Goal: Task Accomplishment & Management: Manage account settings

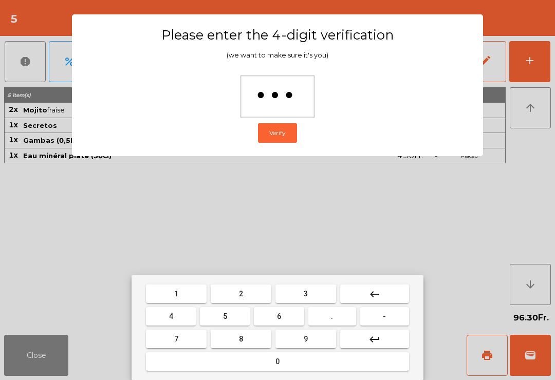
type input "****"
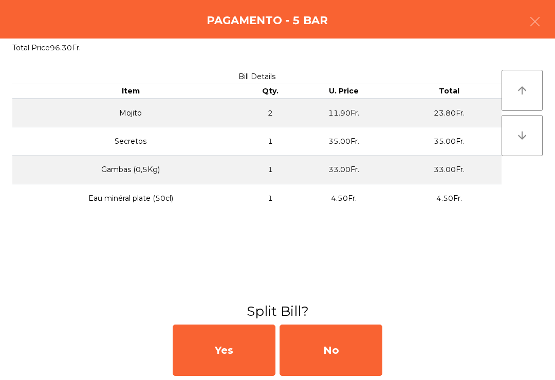
click at [368, 364] on div "No" at bounding box center [330, 350] width 103 height 51
click at [368, 364] on div "MB" at bounding box center [330, 350] width 103 height 51
click at [343, 359] on div "No" at bounding box center [330, 350] width 103 height 51
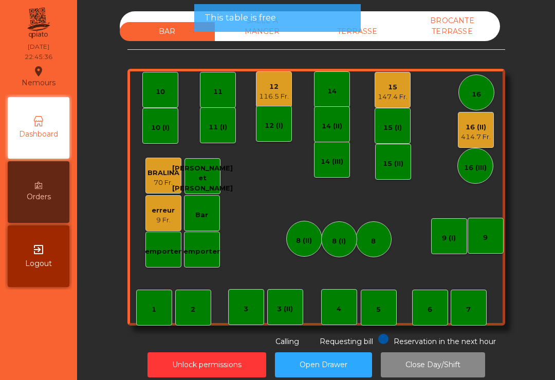
click at [445, 365] on button "Close Day/Shift" at bounding box center [433, 364] width 104 height 25
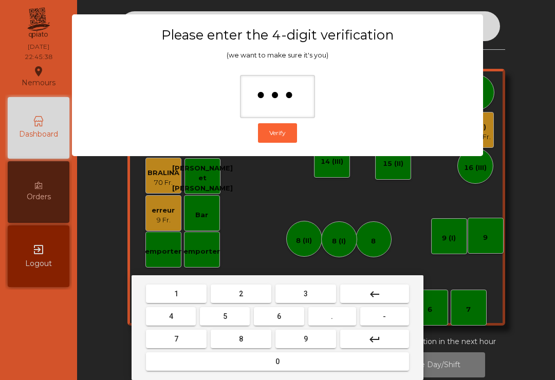
type input "****"
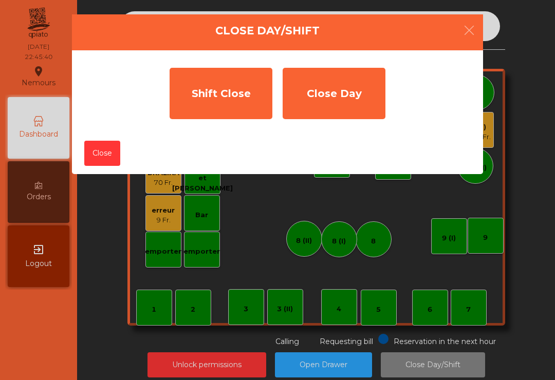
click at [220, 113] on div "Shift Close" at bounding box center [221, 93] width 103 height 51
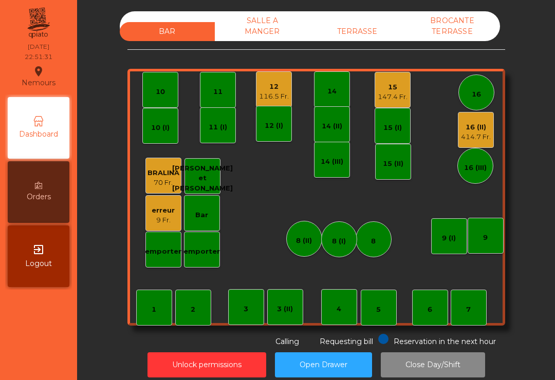
click at [450, 364] on button "Close Day/Shift" at bounding box center [433, 364] width 104 height 25
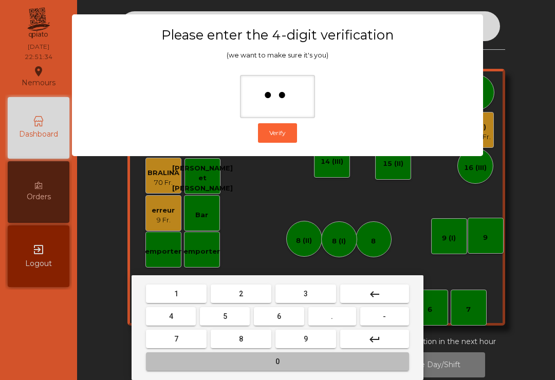
type input "***"
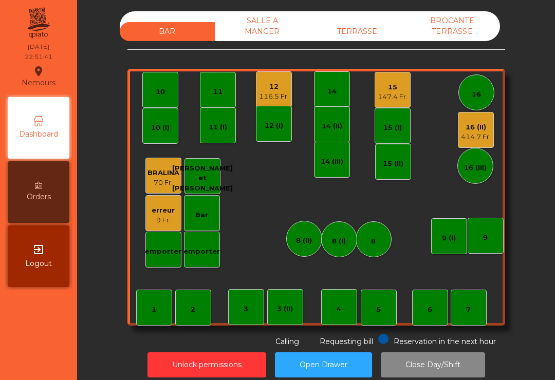
click at [283, 83] on div "12" at bounding box center [274, 87] width 30 height 10
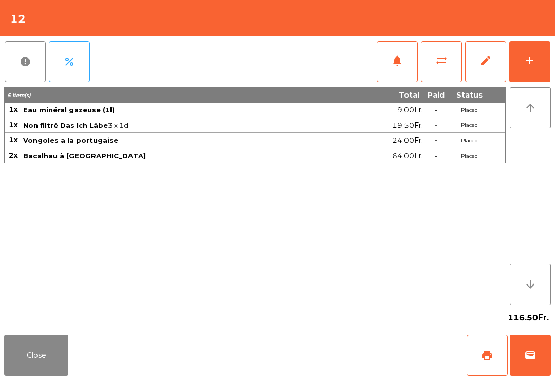
click at [532, 353] on span "wallet" at bounding box center [530, 355] width 12 height 12
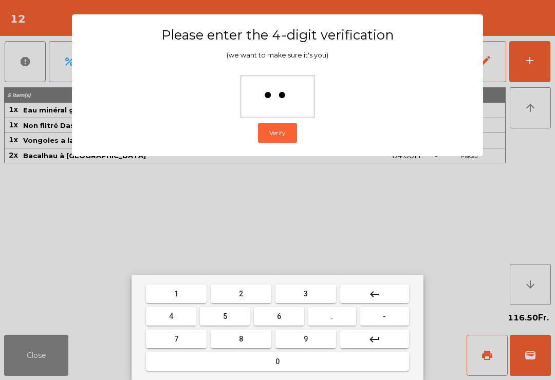
type input "***"
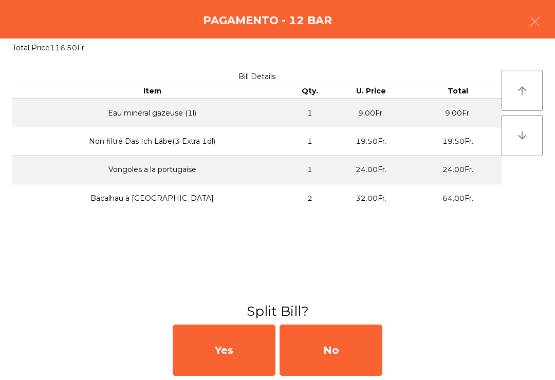
click at [338, 347] on div "No" at bounding box center [330, 350] width 103 height 51
click at [338, 346] on div "MB" at bounding box center [330, 350] width 103 height 51
click at [333, 356] on div "No" at bounding box center [330, 350] width 103 height 51
click at [326, 359] on div "No" at bounding box center [330, 350] width 103 height 51
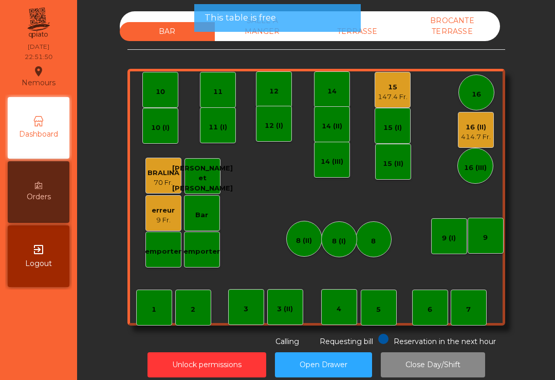
click at [328, 355] on button "Open Drawer" at bounding box center [323, 364] width 97 height 25
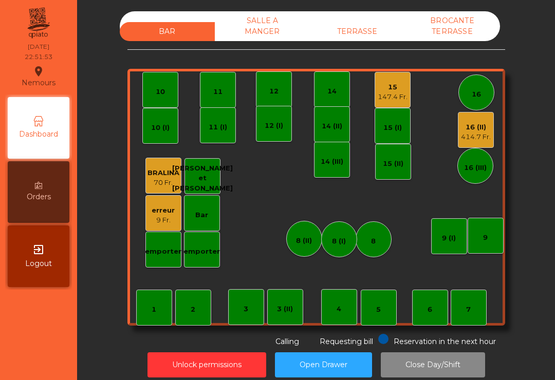
click at [398, 76] on div "15 147.4 Fr." at bounding box center [393, 90] width 36 height 36
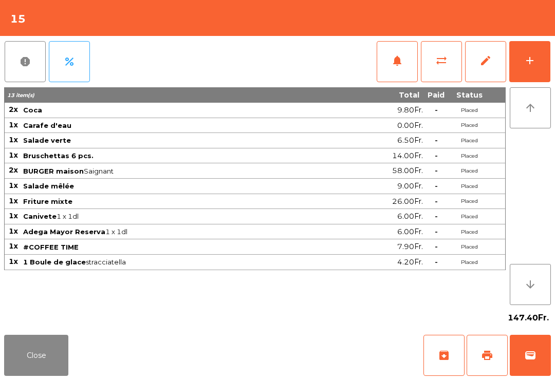
click at [535, 366] on button "wallet" at bounding box center [530, 355] width 41 height 41
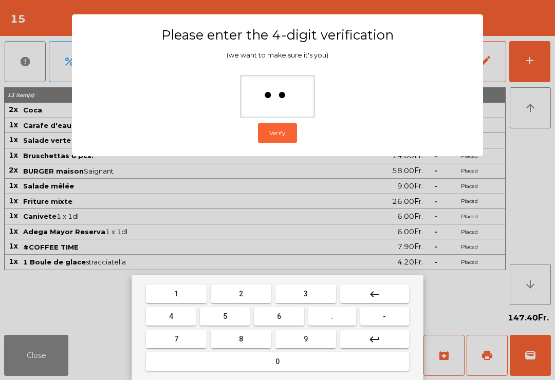
type input "***"
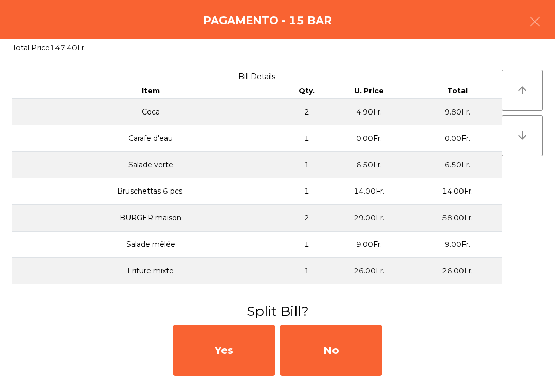
click at [352, 348] on div "No" at bounding box center [330, 350] width 103 height 51
click at [344, 357] on div "MB" at bounding box center [330, 350] width 103 height 51
click at [348, 354] on div "No" at bounding box center [330, 350] width 103 height 51
click at [350, 349] on div "No" at bounding box center [330, 350] width 103 height 51
click at [343, 341] on div "No" at bounding box center [330, 350] width 103 height 51
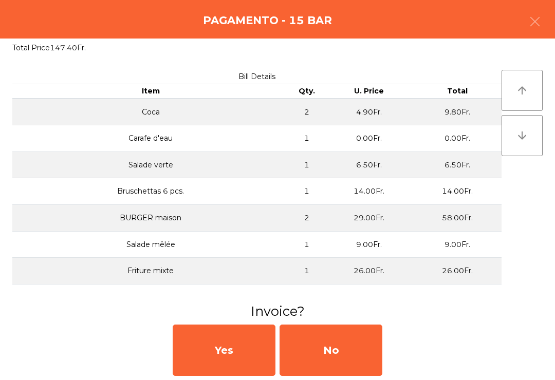
click at [342, 341] on div "No" at bounding box center [330, 350] width 103 height 51
click at [339, 340] on span "Requesting bill" at bounding box center [346, 341] width 53 height 9
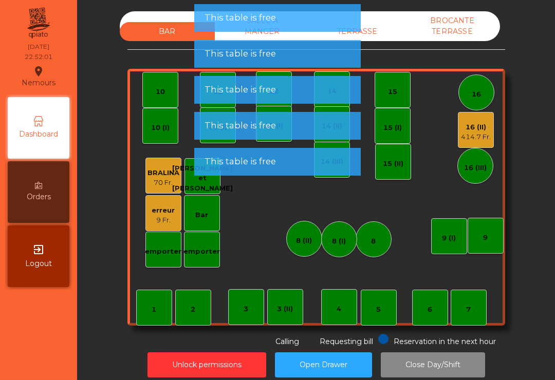
click at [478, 130] on div "16 (II)" at bounding box center [476, 127] width 30 height 10
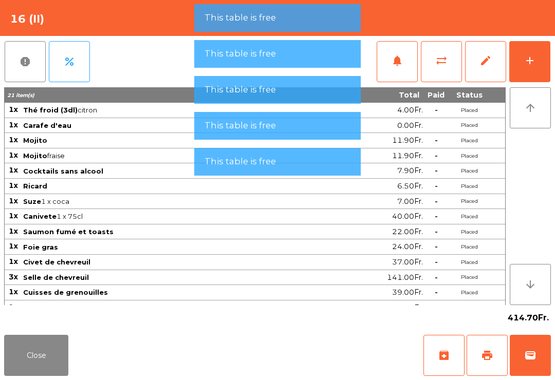
click at [41, 364] on button "Close" at bounding box center [36, 355] width 64 height 41
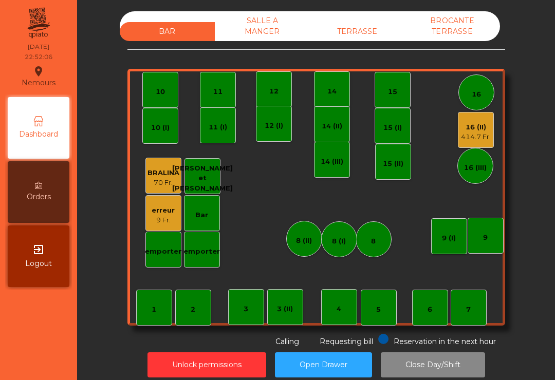
click at [415, 370] on button "Close Day/Shift" at bounding box center [433, 364] width 104 height 25
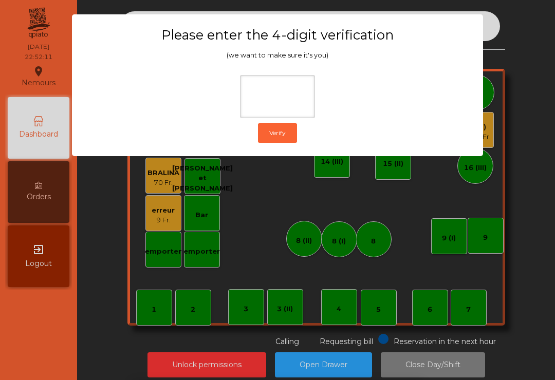
click at [537, 81] on ngb-modal-window "Please enter the 4-digit verification (we want to make sure it's you) Verify" at bounding box center [277, 190] width 527 height 380
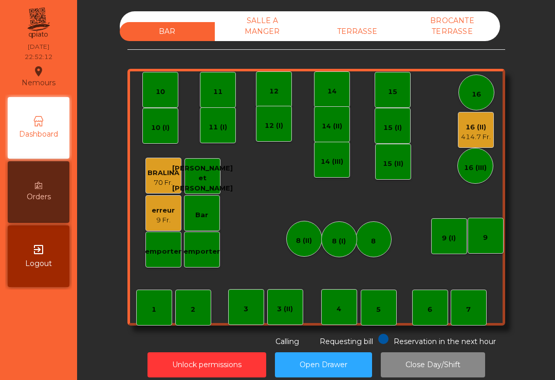
click at [430, 369] on button "Close Day/Shift" at bounding box center [433, 364] width 104 height 25
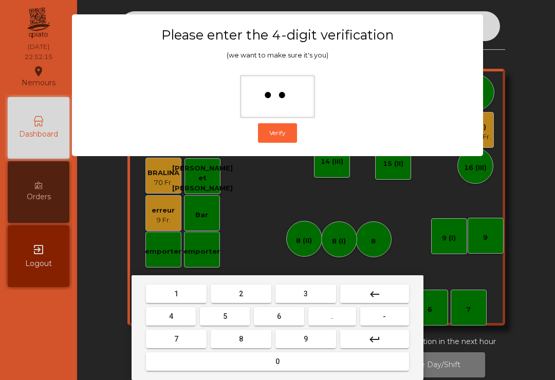
type input "***"
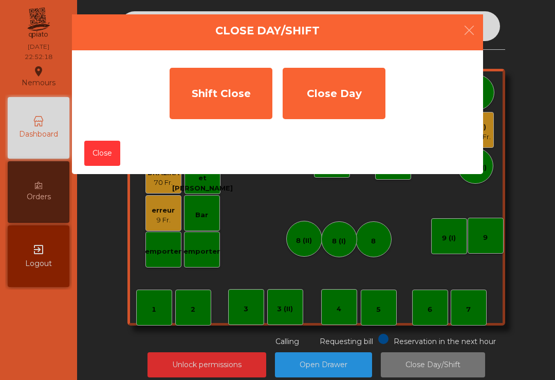
click at [222, 92] on div "Shift Close" at bounding box center [221, 93] width 103 height 51
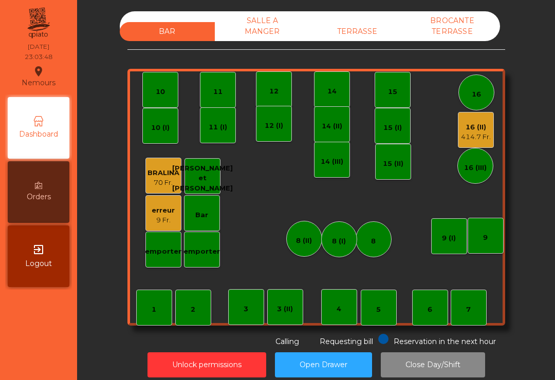
click at [166, 371] on button "Unlock permissions" at bounding box center [206, 364] width 119 height 25
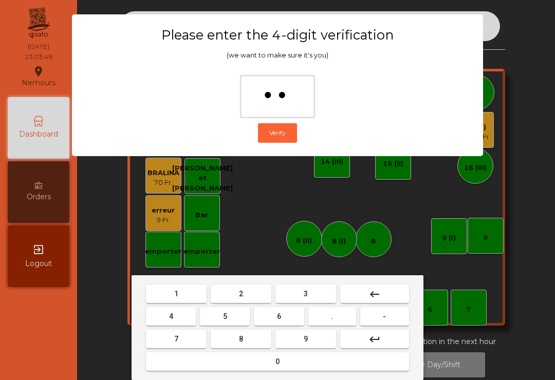
type input "***"
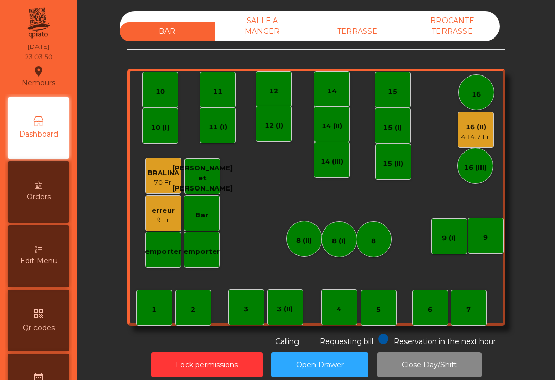
click at [167, 222] on div "9 Fr." at bounding box center [163, 220] width 23 height 10
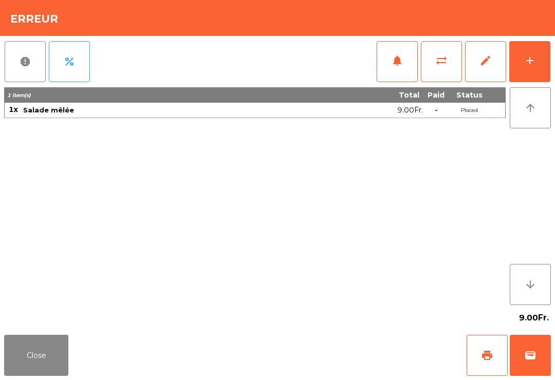
click at [487, 62] on span "edit" at bounding box center [485, 60] width 12 height 12
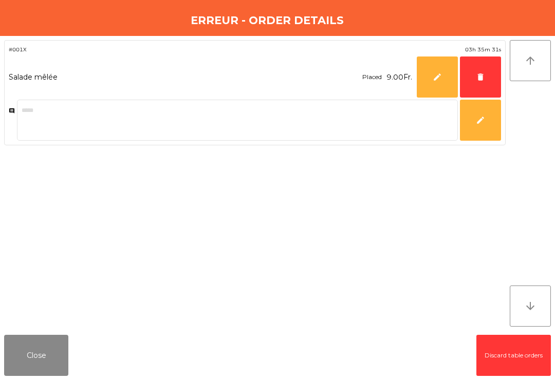
click at [477, 89] on button "delete" at bounding box center [480, 77] width 41 height 41
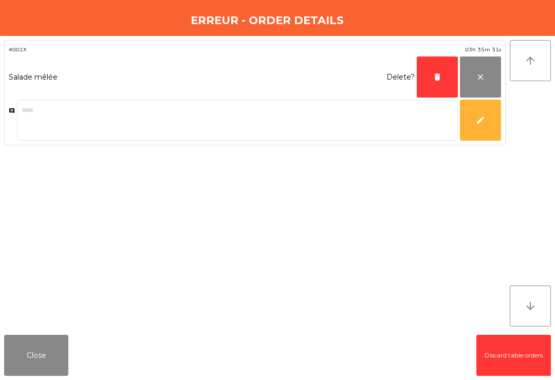
click at [438, 83] on button "delete" at bounding box center [437, 77] width 41 height 41
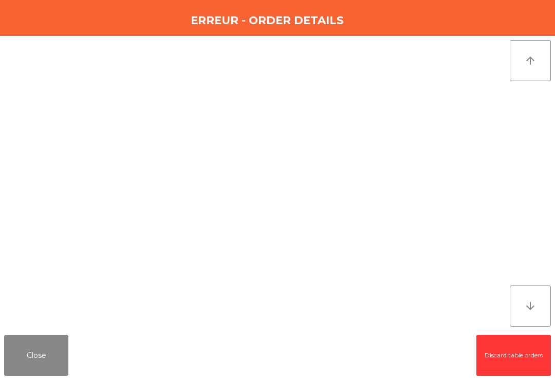
click at [38, 370] on button "Close" at bounding box center [36, 355] width 64 height 41
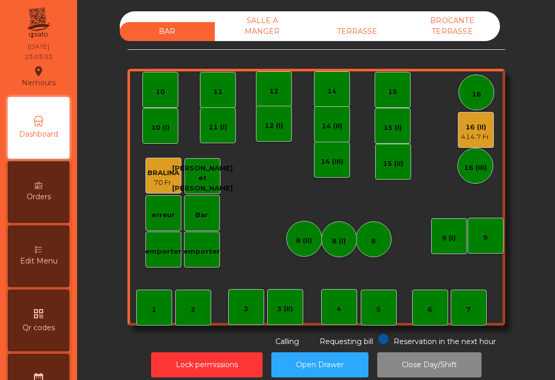
click at [174, 372] on button "Lock permissions" at bounding box center [206, 364] width 111 height 25
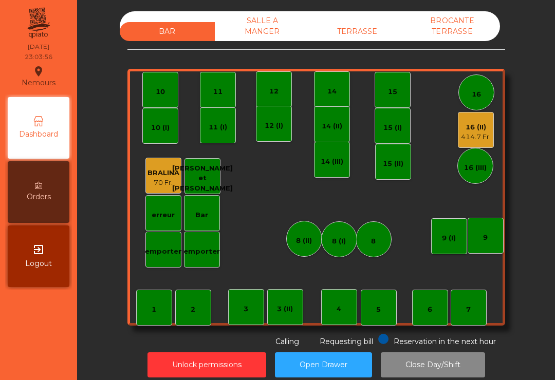
click at [244, 36] on div "SALLE A MANGER" at bounding box center [262, 26] width 95 height 30
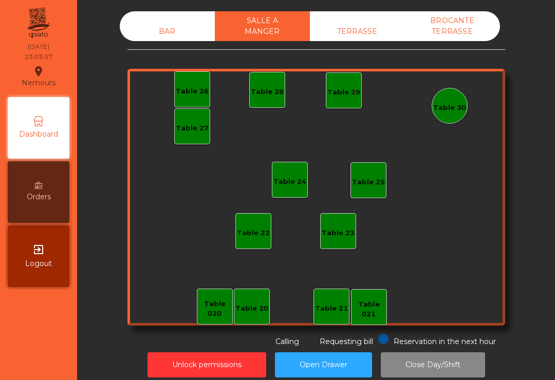
click at [343, 47] on div "BAR SALLE A MANGER TERRASSE BROCANTE TERRASSE Table 20 Table 21 Table 26 Table …" at bounding box center [316, 179] width 378 height 336
click at [347, 23] on div "TERRASSE" at bounding box center [357, 31] width 95 height 19
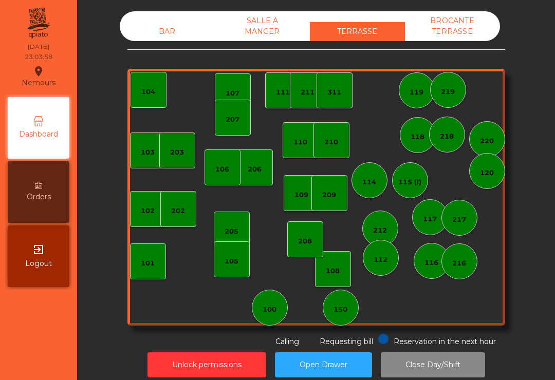
click at [440, 22] on div "BROCANTE TERRASSE" at bounding box center [452, 26] width 95 height 30
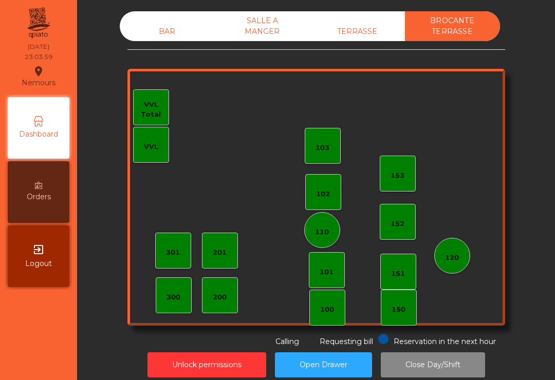
click at [159, 28] on div "BAR" at bounding box center [167, 31] width 95 height 19
